Goal: Task Accomplishment & Management: Use online tool/utility

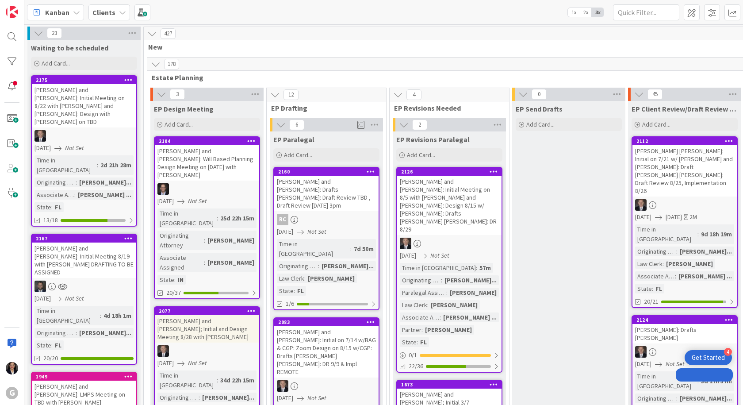
click at [99, 12] on b "Clients" at bounding box center [103, 12] width 23 height 9
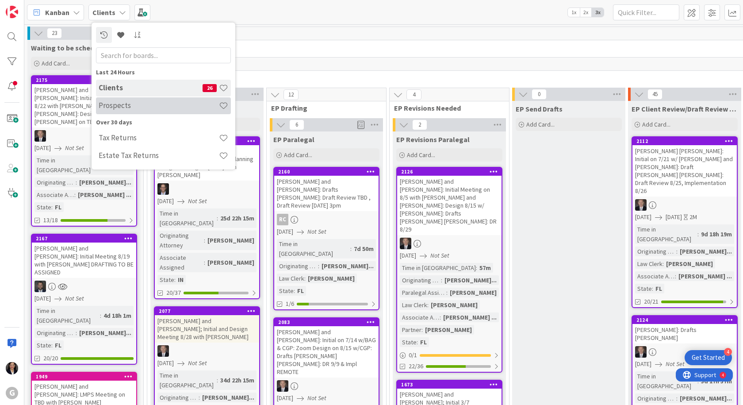
click at [112, 105] on h4 "Prospects" at bounding box center [159, 105] width 120 height 9
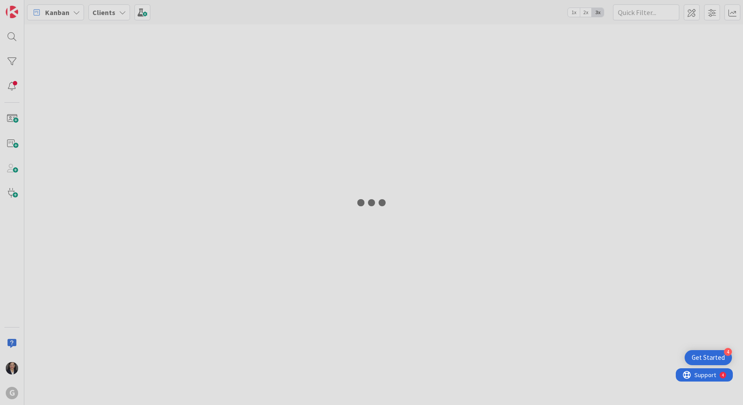
type input "[PERSON_NAME]"
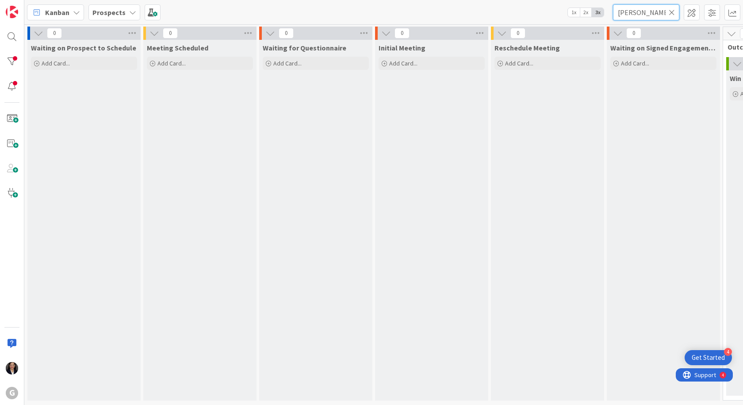
click at [677, 14] on input "[PERSON_NAME]" at bounding box center [646, 12] width 66 height 16
click at [676, 14] on input "[PERSON_NAME]" at bounding box center [646, 12] width 66 height 16
click at [671, 12] on icon at bounding box center [672, 12] width 6 height 8
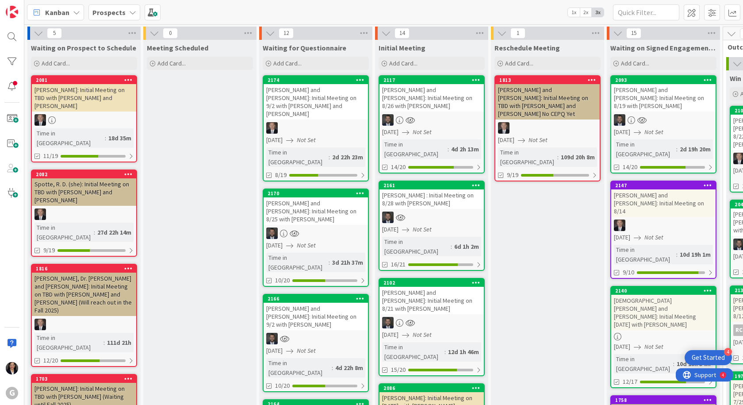
click at [304, 227] on div at bounding box center [316, 233] width 104 height 12
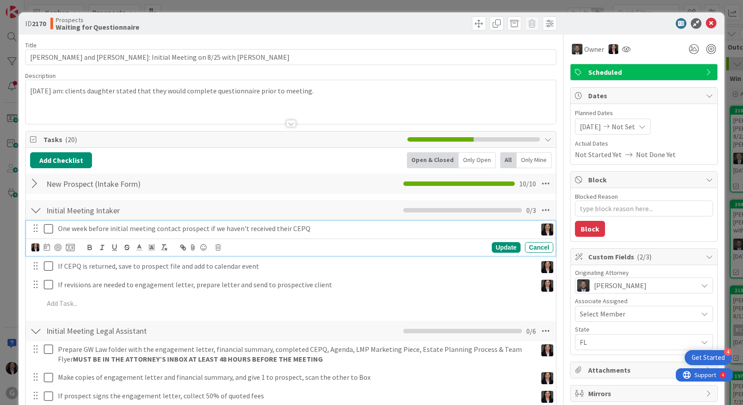
click at [49, 229] on icon at bounding box center [50, 228] width 13 height 11
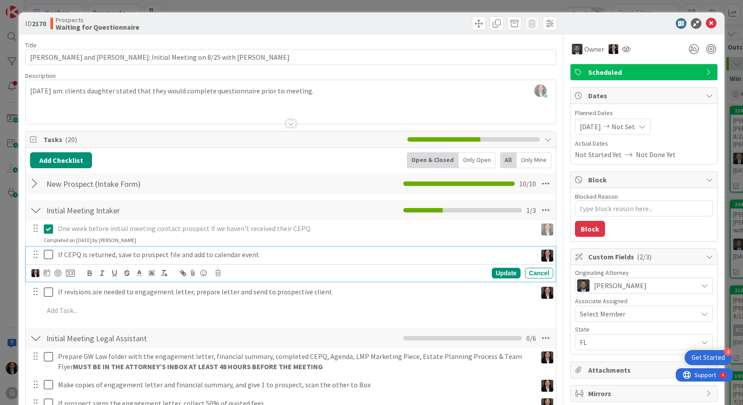
click at [48, 252] on icon at bounding box center [50, 254] width 13 height 11
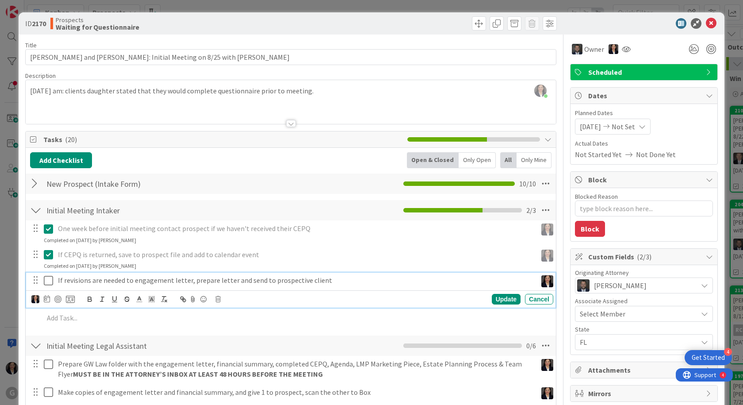
click at [50, 278] on icon at bounding box center [50, 280] width 13 height 11
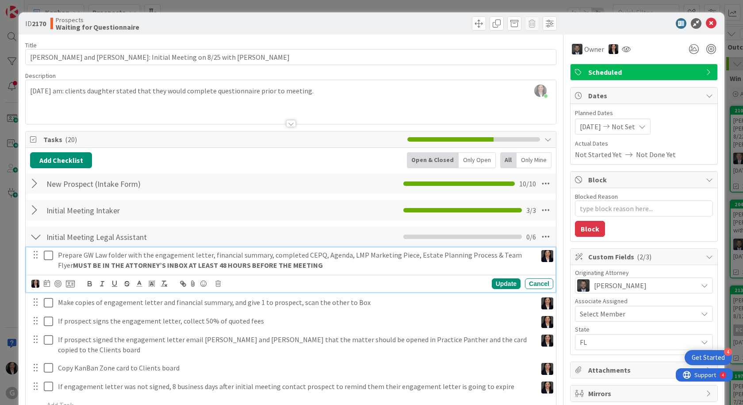
click at [49, 251] on icon at bounding box center [50, 255] width 13 height 11
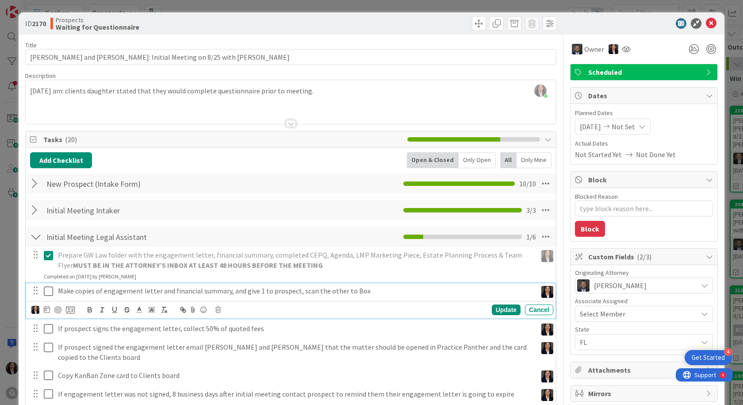
click at [48, 291] on icon at bounding box center [50, 291] width 13 height 11
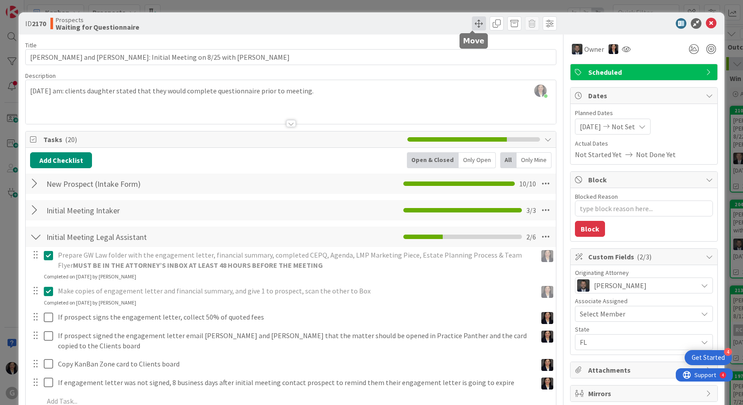
click at [474, 30] on span at bounding box center [479, 23] width 14 height 14
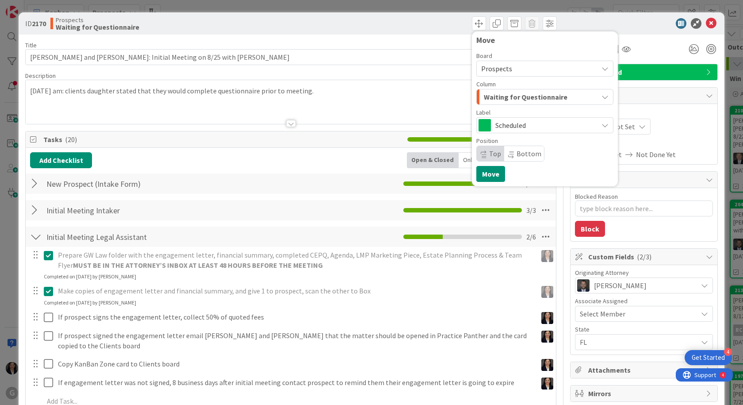
click at [490, 100] on span "Waiting for Questionnaire" at bounding box center [526, 97] width 84 height 12
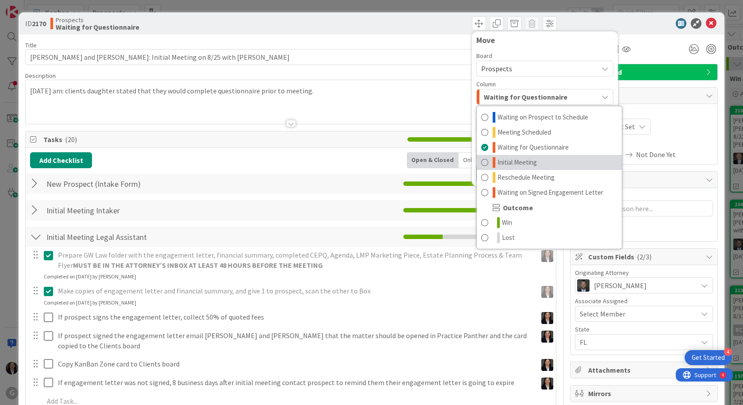
click at [498, 158] on span "Initial Meeting" at bounding box center [517, 162] width 39 height 11
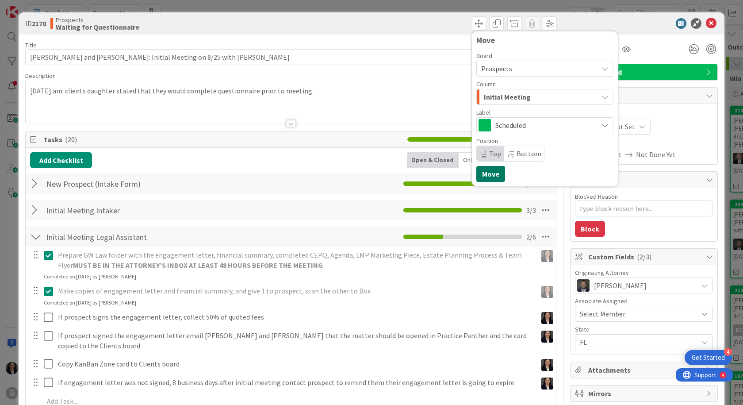
click at [487, 171] on button "Move" at bounding box center [491, 174] width 29 height 16
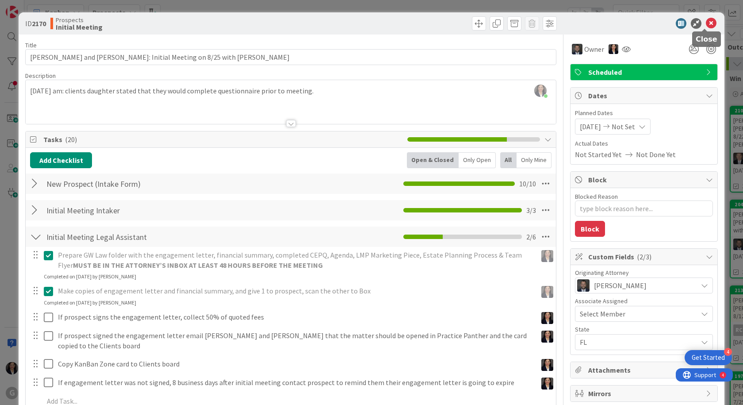
click at [706, 21] on icon at bounding box center [711, 23] width 11 height 11
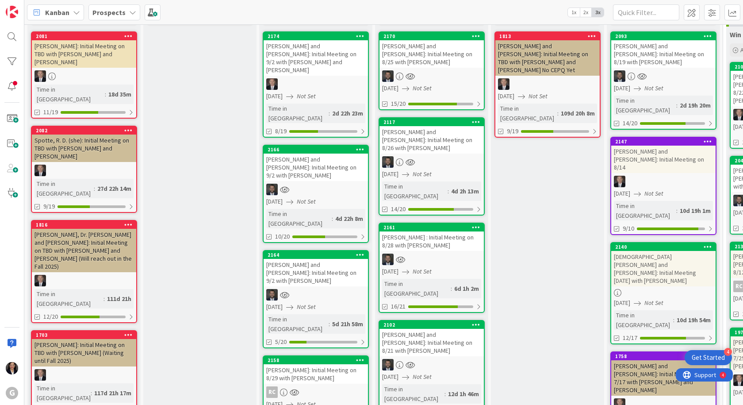
scroll to position [44, 0]
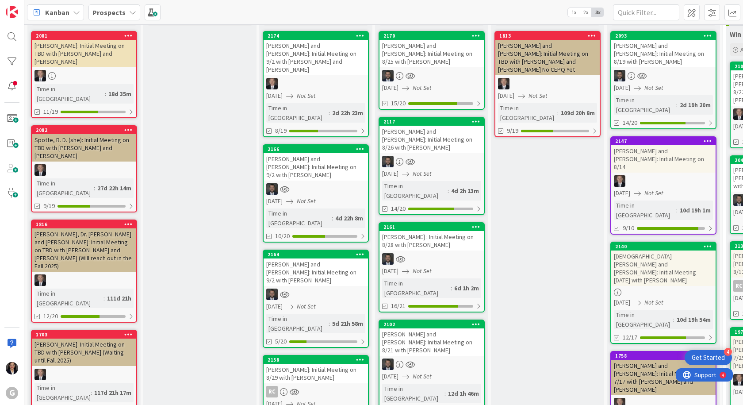
click at [322, 355] on link "2158 [PERSON_NAME]: Initial Meeting on 8/29 with [PERSON_NAME] RC [DATE] Not Se…" at bounding box center [316, 400] width 106 height 90
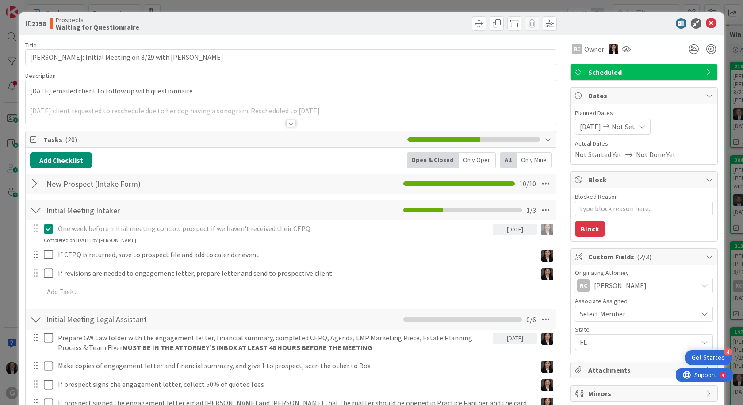
click at [31, 93] on div "[DATE] emailed client to follow up with questionnaire. [DATE] client requested …" at bounding box center [291, 102] width 531 height 44
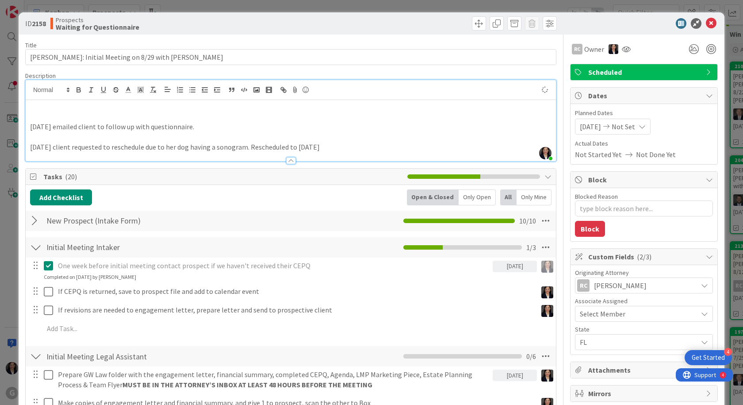
click at [37, 110] on p at bounding box center [291, 107] width 522 height 10
type textarea "x"
click at [709, 22] on icon at bounding box center [711, 23] width 11 height 11
